Goal: Contribute content: Contribute content

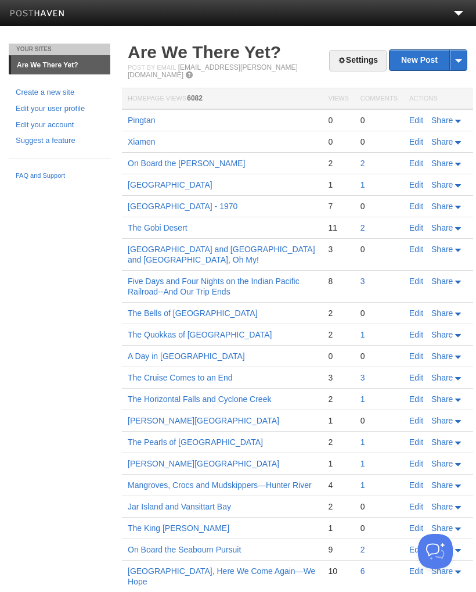
click at [429, 61] on link "New Post" at bounding box center [428, 60] width 77 height 20
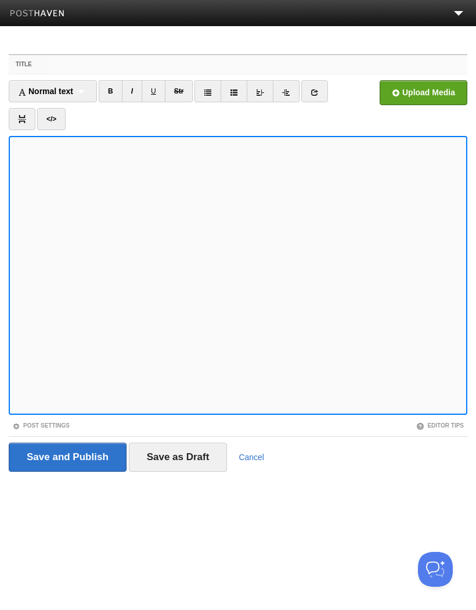
click at [71, 64] on input "Title" at bounding box center [257, 64] width 420 height 19
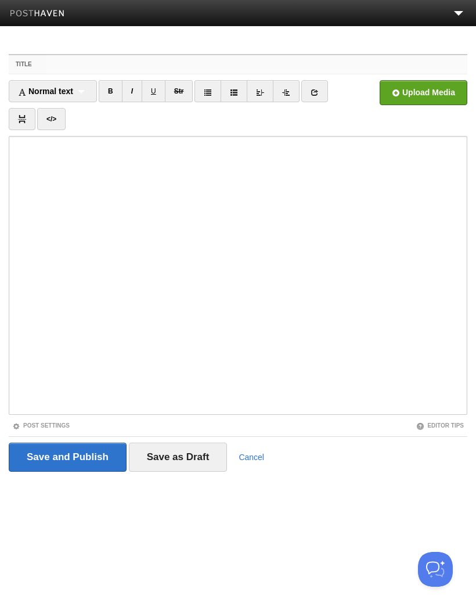
click at [86, 64] on input "Title" at bounding box center [257, 64] width 420 height 19
paste input "Dongtou and the [GEOGRAPHIC_DATA]"
type input "Dongtou and the [GEOGRAPHIC_DATA]"
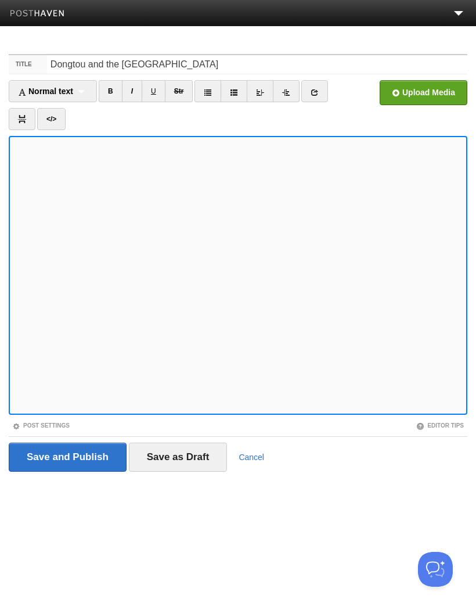
click at [416, 95] on input "file" at bounding box center [73, 95] width 879 height 59
click at [135, 96] on link "I" at bounding box center [132, 91] width 20 height 22
click at [421, 99] on input "file" at bounding box center [73, 95] width 879 height 59
click at [134, 87] on link "I" at bounding box center [132, 91] width 20 height 22
click at [421, 102] on input "file" at bounding box center [73, 95] width 879 height 59
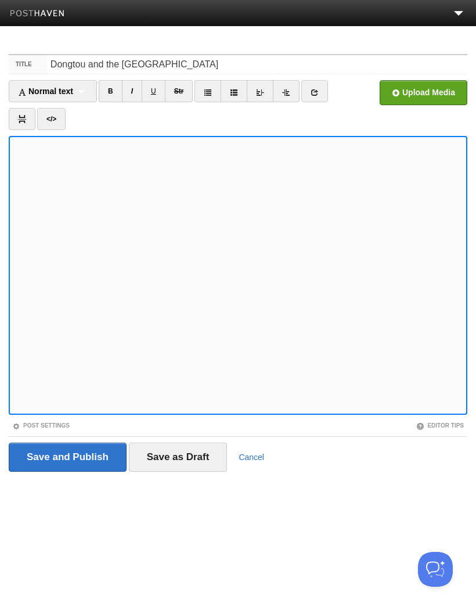
click at [136, 91] on link "I" at bounding box center [132, 91] width 20 height 22
click at [435, 92] on input "file" at bounding box center [73, 95] width 879 height 59
click at [136, 91] on link "I" at bounding box center [132, 91] width 20 height 22
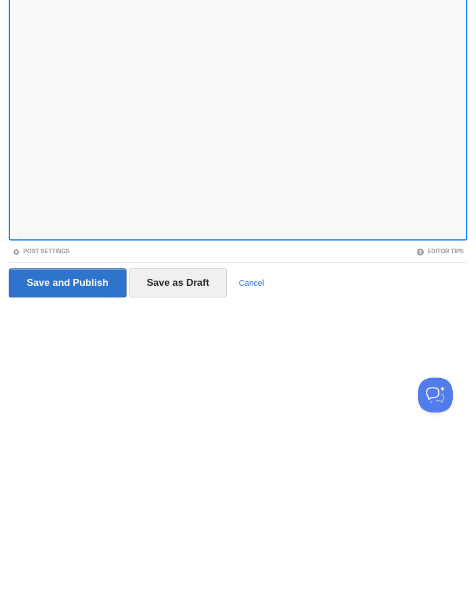
click at [188, 442] on input "Save as Draft" at bounding box center [178, 456] width 99 height 29
